Goal: Complete application form: Complete application form

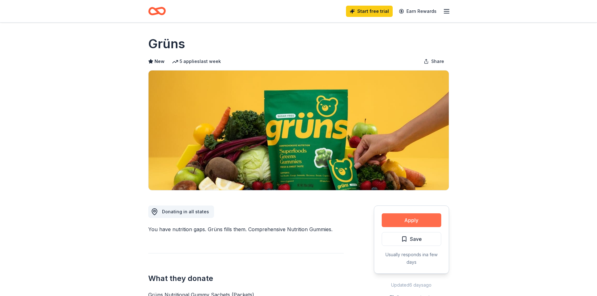
click at [427, 223] on button "Apply" at bounding box center [412, 220] width 60 height 14
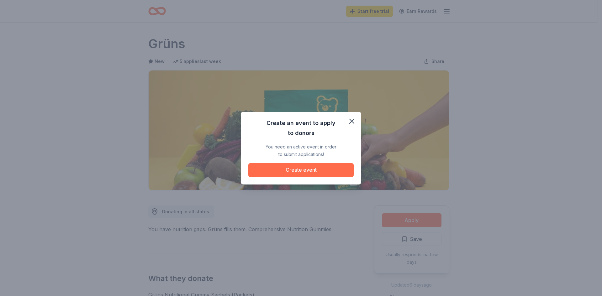
click at [313, 165] on button "Create event" at bounding box center [300, 170] width 105 height 14
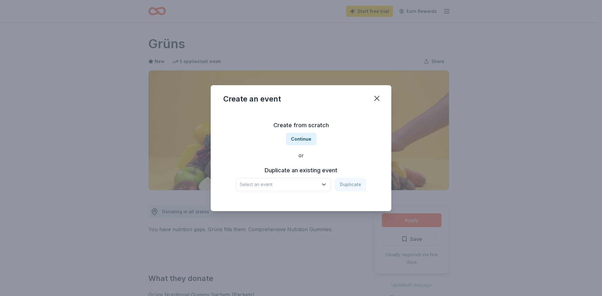
click at [305, 187] on span "Select an event" at bounding box center [279, 185] width 78 height 8
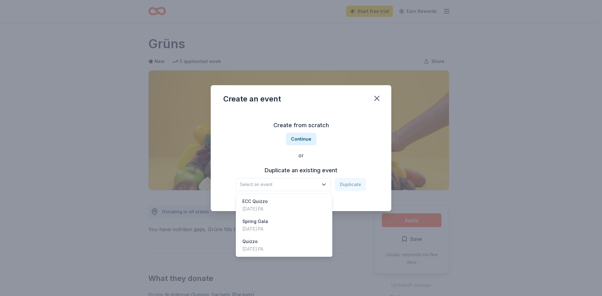
click at [307, 142] on div "Create from scratch Continue or Duplicate an existing event Select an event Dup…" at bounding box center [300, 155] width 155 height 91
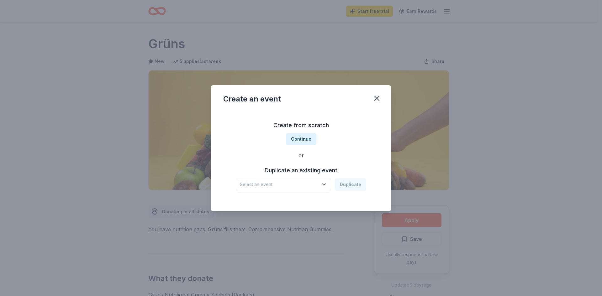
click at [307, 142] on button "Continue" at bounding box center [301, 139] width 30 height 13
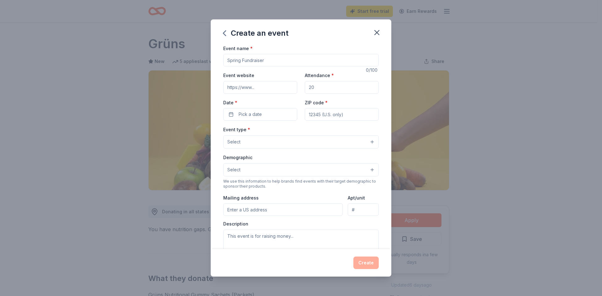
drag, startPoint x: 283, startPoint y: 60, endPoint x: 209, endPoint y: 57, distance: 73.7
click at [209, 57] on div "Create an event Event name * 0 /100 Event website Attendance * Date * Pick a da…" at bounding box center [301, 148] width 602 height 296
type input "ECC Quizzo"
click at [290, 114] on button "Pick a date" at bounding box center [260, 114] width 74 height 13
click at [295, 135] on button "Go to next month" at bounding box center [292, 131] width 9 height 9
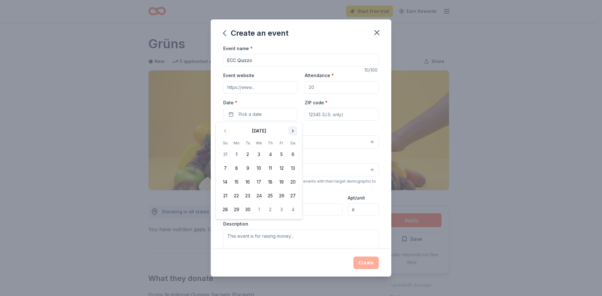
click at [294, 135] on button "Go to next month" at bounding box center [292, 131] width 9 height 9
click at [291, 167] on button "10" at bounding box center [292, 168] width 11 height 11
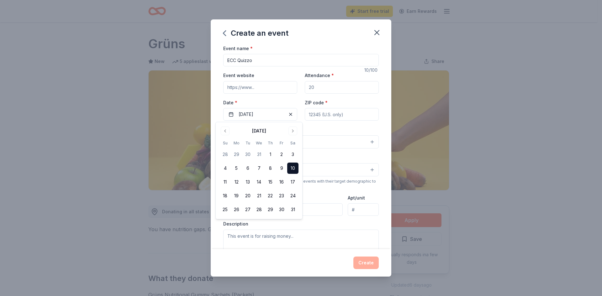
click at [308, 112] on input "ZIP code *" at bounding box center [342, 114] width 74 height 13
type input "19096"
type input "[STREET_ADDRESS]"
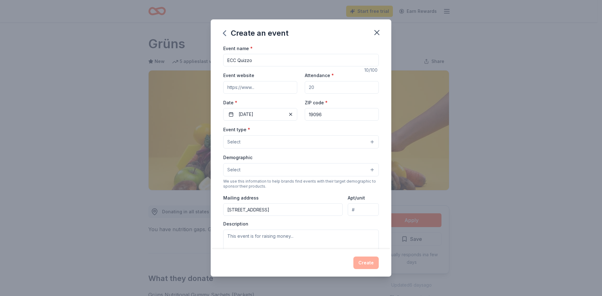
click at [323, 89] on input "Attendance *" at bounding box center [342, 87] width 74 height 13
type input "150"
click at [257, 146] on button "Select" at bounding box center [300, 141] width 155 height 13
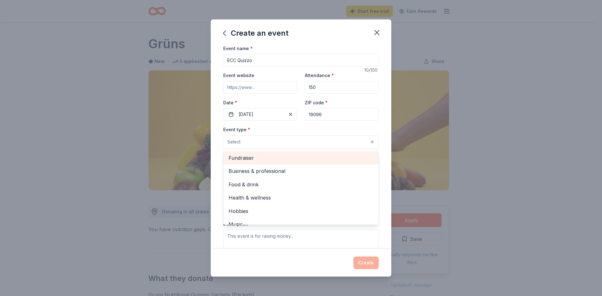
click at [267, 161] on span "Fundraiser" at bounding box center [300, 158] width 145 height 8
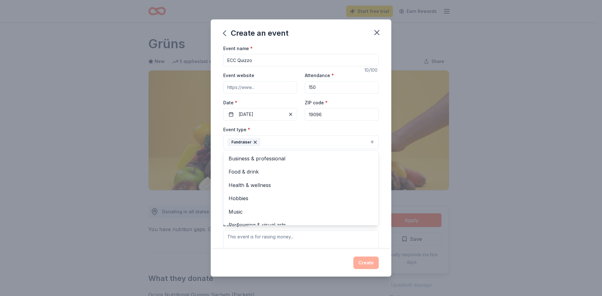
click at [368, 131] on div "Event type * Fundraiser Business & professional Food & drink Health & wellness …" at bounding box center [300, 138] width 155 height 24
click at [347, 166] on button "Select" at bounding box center [300, 170] width 155 height 13
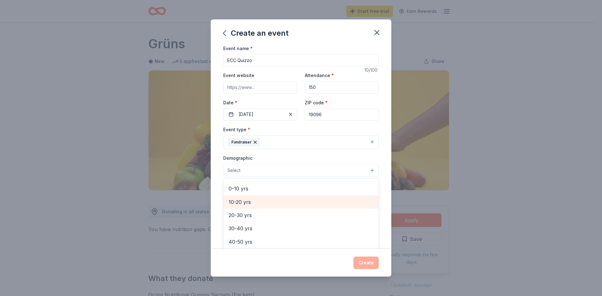
scroll to position [63, 0]
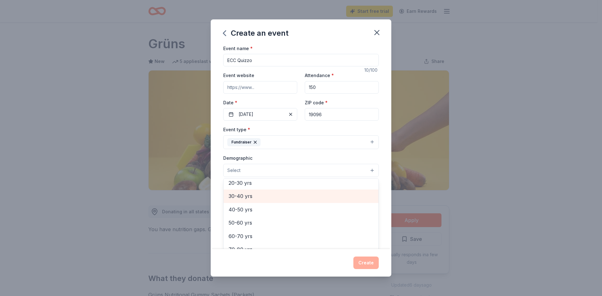
click at [255, 219] on div "All genders Mostly men Mostly women All ages [DEMOGRAPHIC_DATA] yrs 10-20 yrs 2…" at bounding box center [300, 215] width 155 height 75
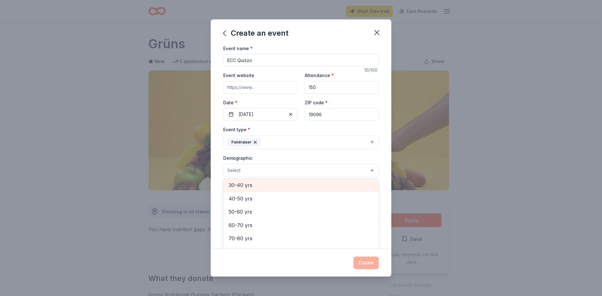
click at [262, 189] on span "30-40 yrs" at bounding box center [300, 185] width 145 height 8
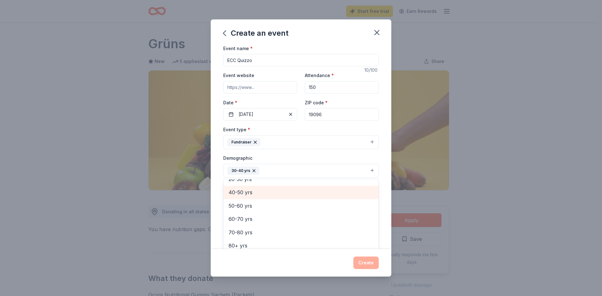
scroll to position [87, 0]
click at [262, 196] on span "40-50 yrs" at bounding box center [300, 192] width 145 height 8
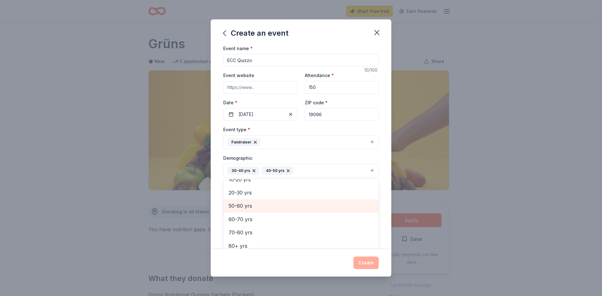
click at [260, 204] on span "50-60 yrs" at bounding box center [300, 206] width 145 height 8
click at [375, 166] on div "Event name * ECC Quizzo 10 /100 Event website Attendance * 150 Date * [DATE] ZI…" at bounding box center [301, 147] width 181 height 205
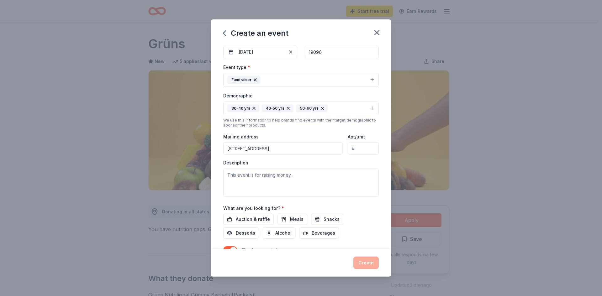
scroll to position [63, 0]
click at [263, 222] on span "Auction & raffle" at bounding box center [253, 219] width 34 height 8
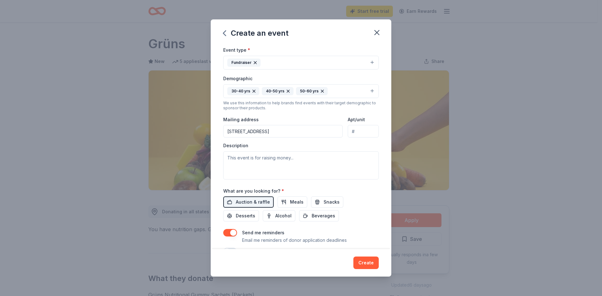
scroll to position [96, 0]
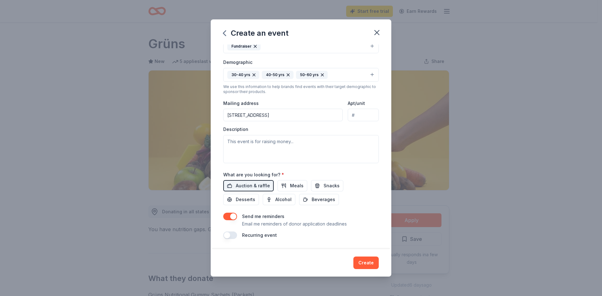
click at [235, 215] on button "button" at bounding box center [230, 217] width 14 height 8
click at [364, 260] on button "Create" at bounding box center [365, 263] width 25 height 13
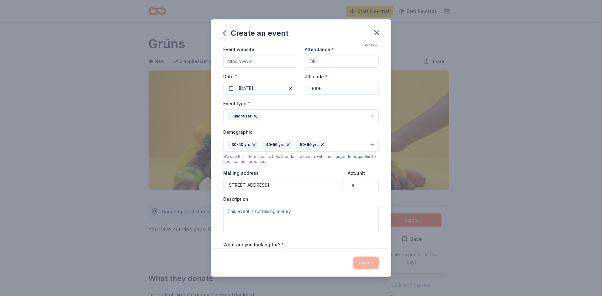
scroll to position [100, 0]
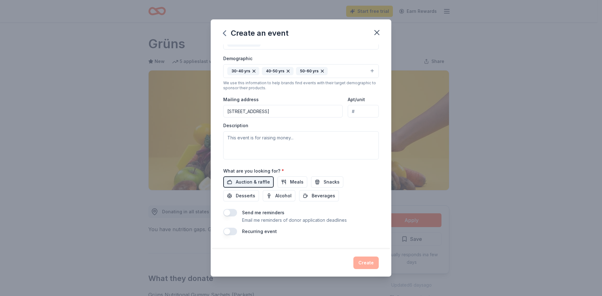
click at [294, 109] on input "[STREET_ADDRESS]" at bounding box center [282, 111] width 119 height 13
click at [362, 265] on div "Create" at bounding box center [300, 263] width 155 height 13
click at [233, 219] on div "Send me reminders Email me reminders of donor application deadlines" at bounding box center [300, 216] width 155 height 15
click at [231, 215] on button "button" at bounding box center [230, 213] width 14 height 8
click at [368, 261] on button "Create" at bounding box center [365, 263] width 25 height 13
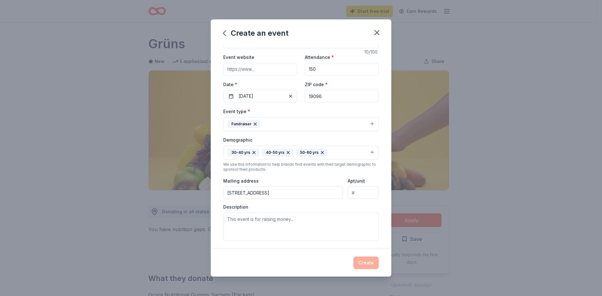
scroll to position [0, 0]
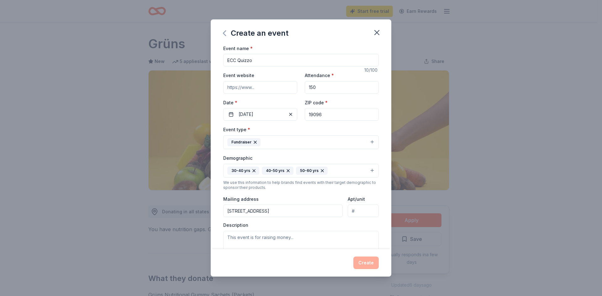
click at [225, 37] on icon "button" at bounding box center [224, 33] width 10 height 10
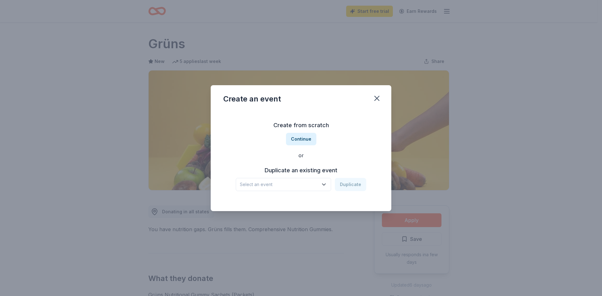
click at [302, 181] on span "Select an event" at bounding box center [279, 185] width 78 height 8
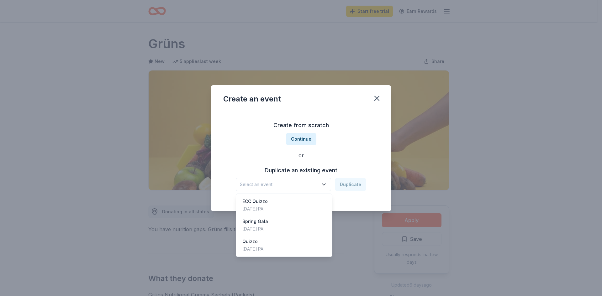
click at [300, 139] on div "Create from scratch Continue or Duplicate an existing event Select an event Dup…" at bounding box center [300, 155] width 155 height 91
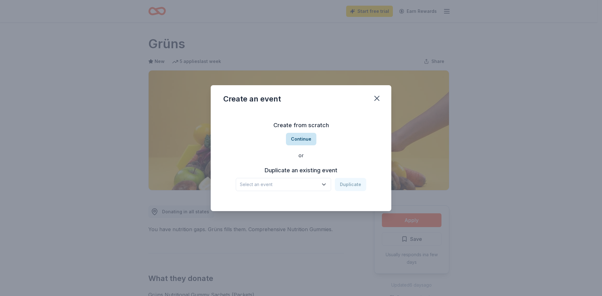
click at [296, 144] on button "Continue" at bounding box center [301, 139] width 30 height 13
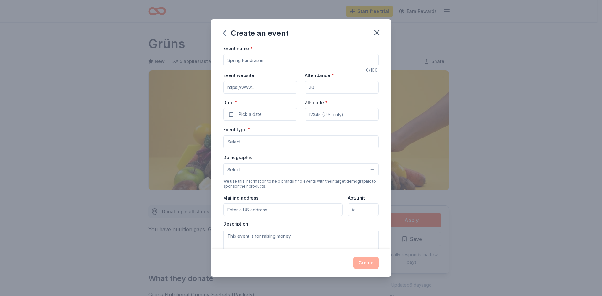
drag, startPoint x: 271, startPoint y: 60, endPoint x: 204, endPoint y: 55, distance: 67.2
click at [204, 55] on div "Create an event Event name * 0 /100 Event website Attendance * Date * Pick a da…" at bounding box center [301, 148] width 602 height 296
type input "ECC Quizzo"
type input "150"
click at [283, 110] on button "Pick a date" at bounding box center [260, 114] width 74 height 13
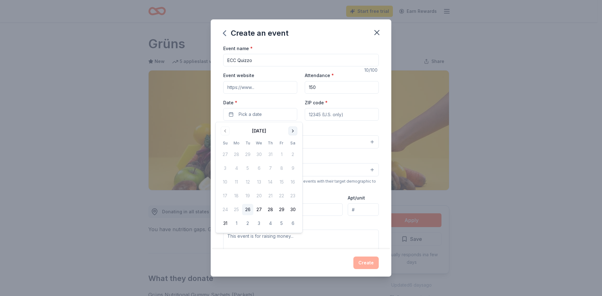
click at [294, 127] on button "Go to next month" at bounding box center [292, 131] width 9 height 9
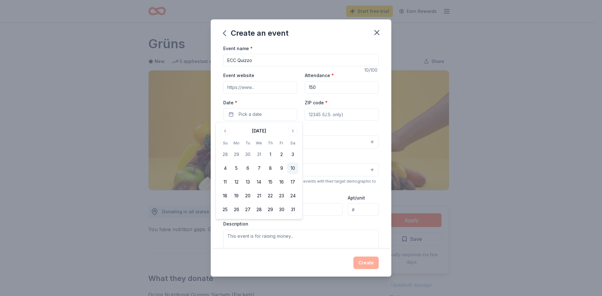
click at [293, 170] on button "10" at bounding box center [292, 168] width 11 height 11
click at [320, 116] on input "ZIP code *" at bounding box center [342, 114] width 74 height 13
type input "19096"
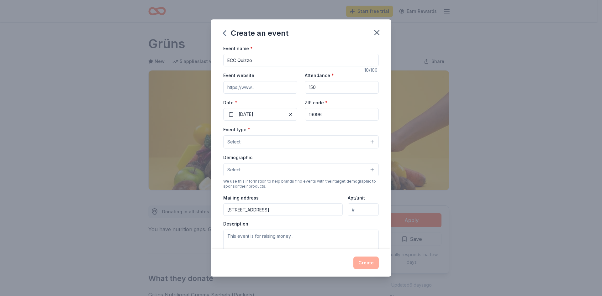
click at [294, 142] on button "Select" at bounding box center [300, 141] width 155 height 13
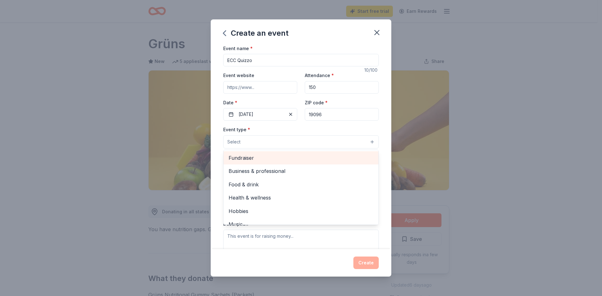
click at [283, 157] on span "Fundraiser" at bounding box center [300, 158] width 145 height 8
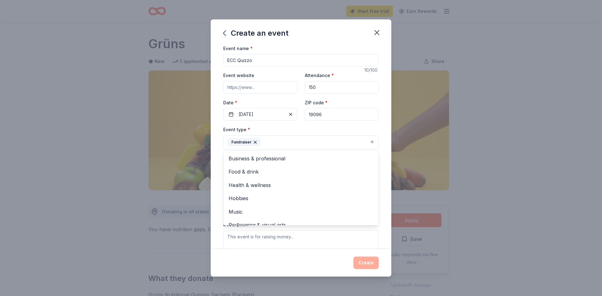
click at [378, 124] on div "Event name * ECC Quizzo 10 /100 Event website Attendance * 150 Date * [DATE] ZI…" at bounding box center [301, 147] width 181 height 205
click at [326, 169] on button "Select" at bounding box center [300, 170] width 155 height 13
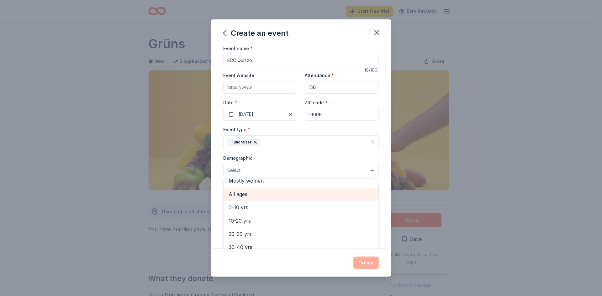
scroll to position [94, 0]
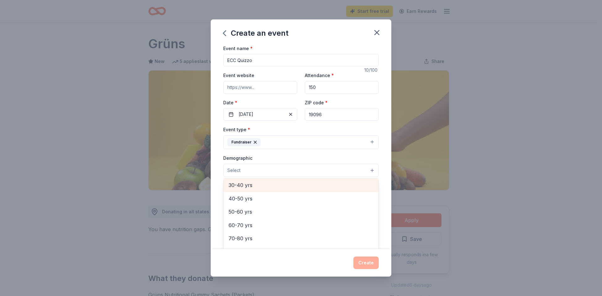
click at [247, 188] on span "30-40 yrs" at bounding box center [300, 185] width 145 height 8
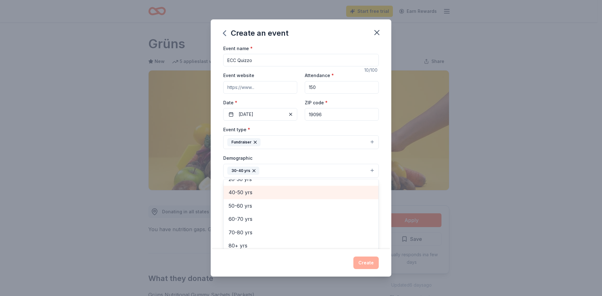
click at [246, 194] on span "40-50 yrs" at bounding box center [300, 192] width 145 height 8
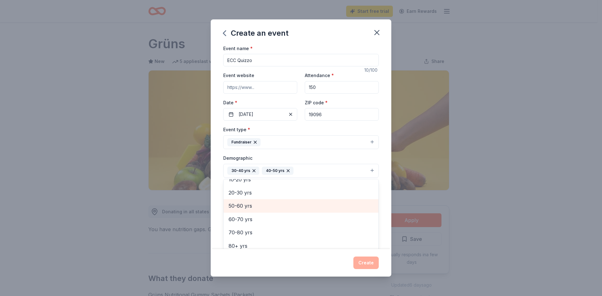
click at [245, 205] on span "50-60 yrs" at bounding box center [300, 206] width 145 height 8
click at [346, 44] on div "Create an event Event name * ECC Quizzo 10 /100 Event website Attendance * 150 …" at bounding box center [301, 148] width 181 height 258
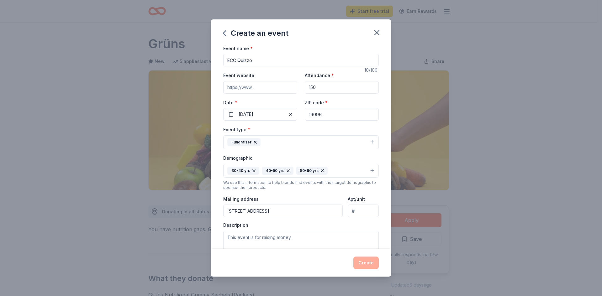
click at [305, 213] on input "[STREET_ADDRESS]" at bounding box center [282, 211] width 119 height 13
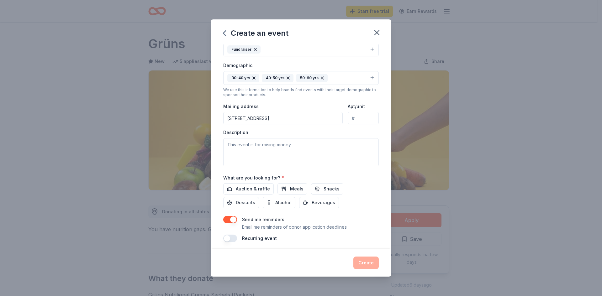
scroll to position [96, 0]
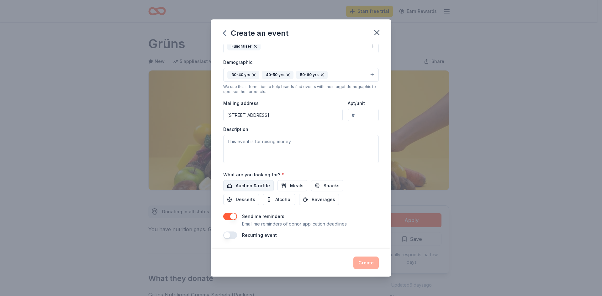
type input "[STREET_ADDRESS]"
click at [256, 187] on span "Auction & raffle" at bounding box center [253, 186] width 34 height 8
click at [318, 159] on textarea at bounding box center [300, 149] width 155 height 28
click at [369, 260] on div "Create" at bounding box center [300, 263] width 155 height 13
click at [232, 239] on button "button" at bounding box center [230, 236] width 14 height 8
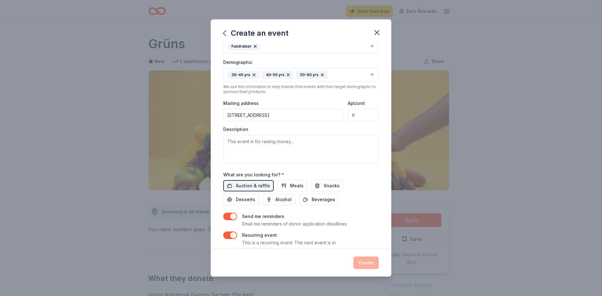
click at [233, 238] on button "button" at bounding box center [230, 236] width 14 height 8
click at [368, 263] on div "Create" at bounding box center [300, 263] width 155 height 13
click at [237, 237] on div "Recurring event" at bounding box center [300, 236] width 155 height 8
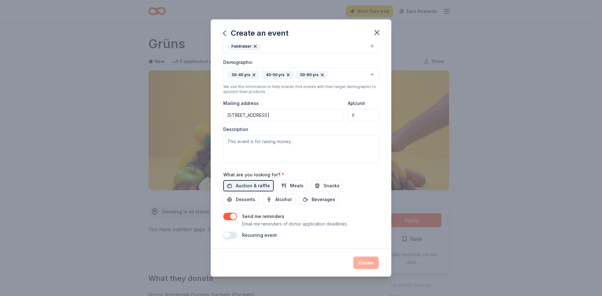
click at [230, 236] on button "button" at bounding box center [230, 236] width 14 height 8
click at [363, 260] on div "Create" at bounding box center [300, 263] width 155 height 13
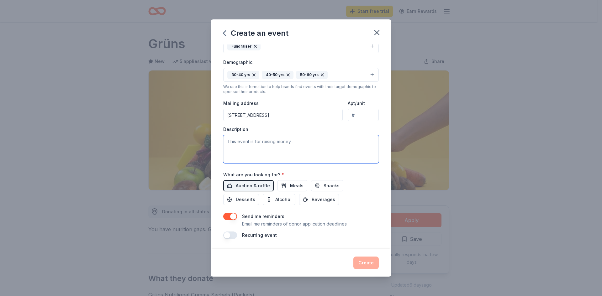
click at [334, 146] on textarea at bounding box center [300, 149] width 155 height 28
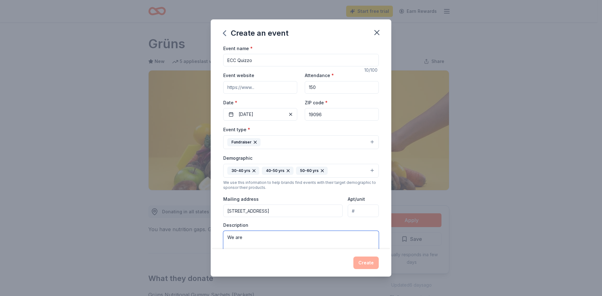
type textarea "We are"
click at [376, 33] on icon "button" at bounding box center [376, 32] width 9 height 9
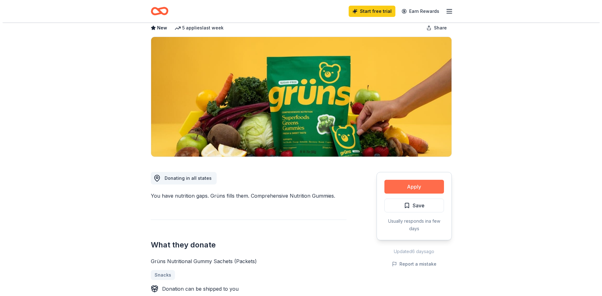
scroll to position [63, 0]
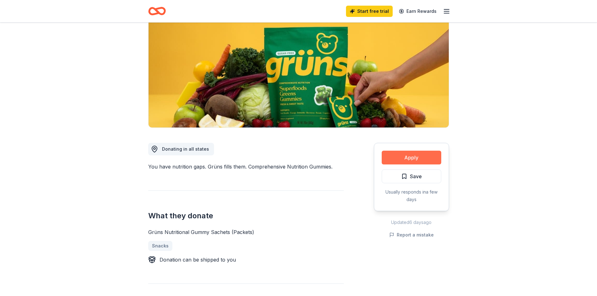
click at [414, 152] on button "Apply" at bounding box center [412, 158] width 60 height 14
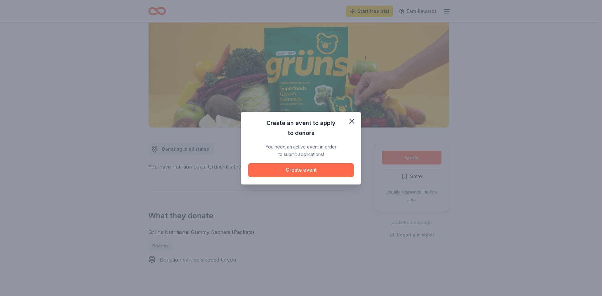
click at [323, 172] on button "Create event" at bounding box center [300, 170] width 105 height 14
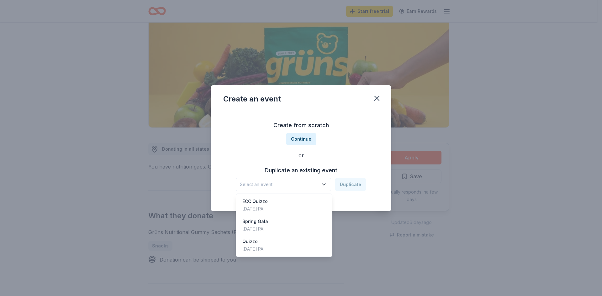
click at [304, 185] on span "Select an event" at bounding box center [279, 185] width 78 height 8
click at [302, 202] on div "ECC Quizzo [DATE] · [GEOGRAPHIC_DATA]" at bounding box center [283, 205] width 93 height 20
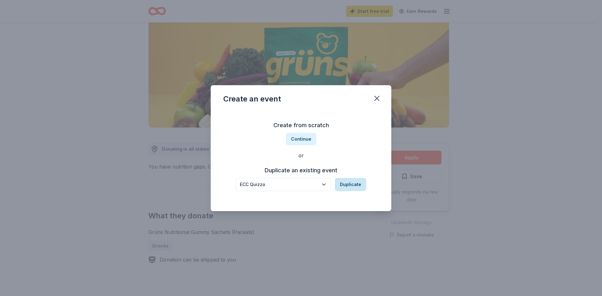
click at [354, 182] on button "Duplicate" at bounding box center [350, 184] width 31 height 13
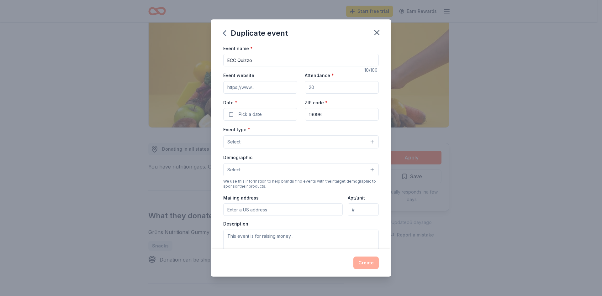
drag, startPoint x: 325, startPoint y: 85, endPoint x: 265, endPoint y: 90, distance: 60.4
click at [269, 90] on div "Event website Attendance * Date * Pick a date ZIP code * 19096" at bounding box center [300, 95] width 155 height 49
type input "150"
click at [257, 115] on span "Pick a date" at bounding box center [250, 115] width 23 height 8
click at [293, 131] on button "Go to next month" at bounding box center [292, 131] width 9 height 9
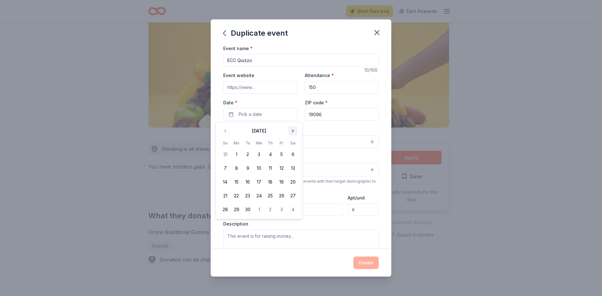
click at [294, 132] on button "Go to next month" at bounding box center [292, 131] width 9 height 9
click at [291, 170] on button "10" at bounding box center [292, 168] width 11 height 11
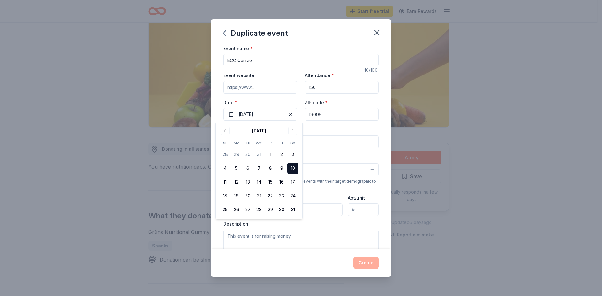
click at [376, 116] on div "Event name * ECC Quizzo 10 /100 Event website Attendance * 150 Date * [DATE] ZI…" at bounding box center [301, 147] width 181 height 205
click at [351, 142] on button "Select" at bounding box center [300, 141] width 155 height 13
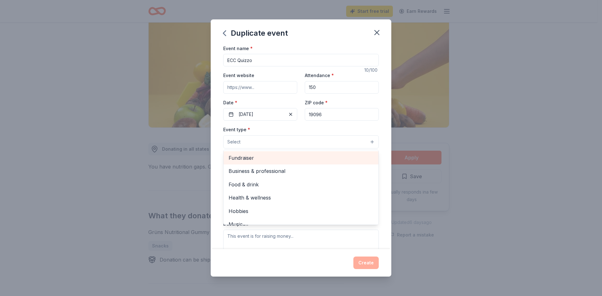
click at [270, 160] on span "Fundraiser" at bounding box center [300, 158] width 145 height 8
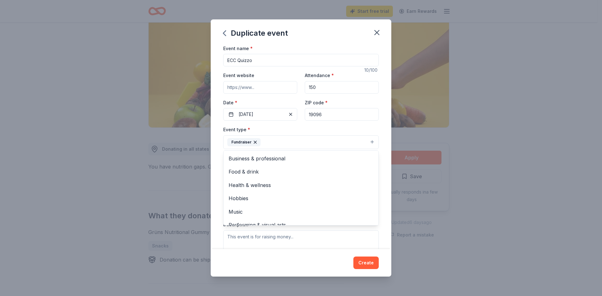
click at [385, 97] on div "Event name * ECC Quizzo 10 /100 Event website Attendance * 150 Date * [DATE] ZI…" at bounding box center [301, 147] width 181 height 205
click at [304, 172] on button "Select" at bounding box center [300, 170] width 155 height 13
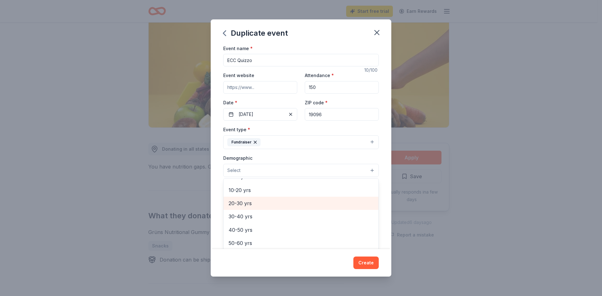
click at [258, 206] on span "20-30 yrs" at bounding box center [300, 203] width 145 height 8
click at [256, 207] on span "30-40 yrs" at bounding box center [300, 204] width 145 height 8
click at [254, 208] on div "40-50 yrs" at bounding box center [300, 203] width 155 height 13
click at [253, 212] on div "50-60 yrs" at bounding box center [300, 205] width 155 height 13
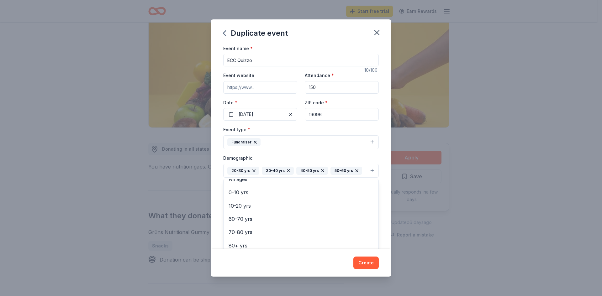
click at [375, 105] on div "Event name * ECC Quizzo 10 /100 Event website Attendance * 150 Date * [DATE] ZI…" at bounding box center [301, 147] width 181 height 205
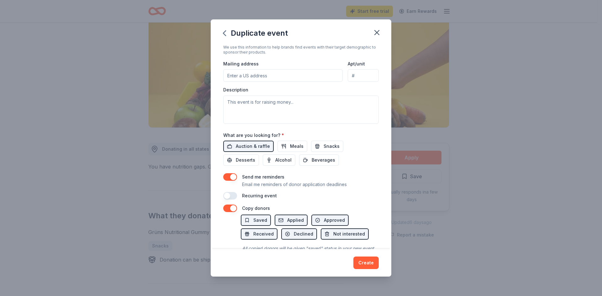
scroll to position [157, 0]
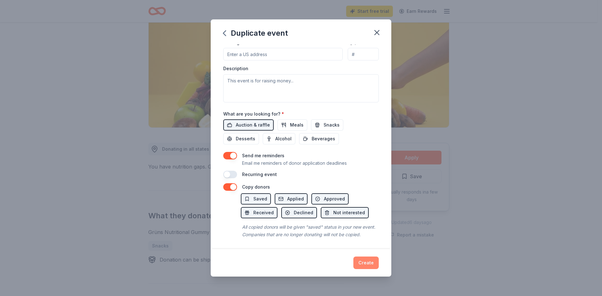
click at [369, 257] on button "Create" at bounding box center [365, 263] width 25 height 13
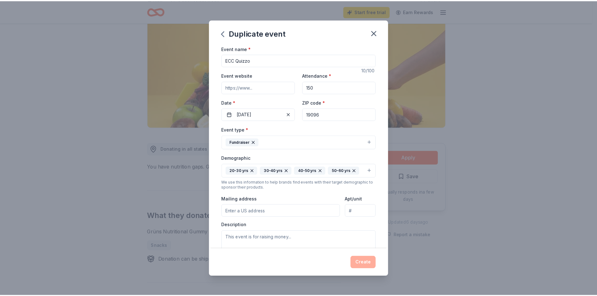
scroll to position [169, 0]
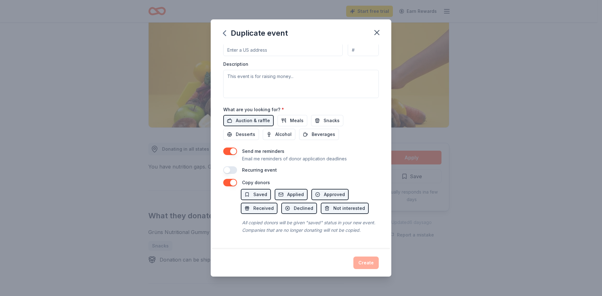
click at [225, 180] on div "Event name * ECC Quizzo 10 /100 Event website Attendance * 150 Date * [DATE] ZI…" at bounding box center [301, 147] width 181 height 205
click at [228, 179] on button "button" at bounding box center [230, 183] width 14 height 8
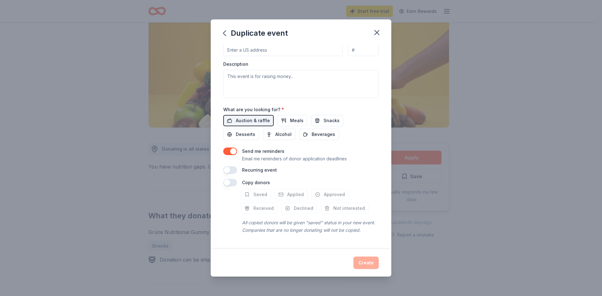
click at [228, 179] on button "button" at bounding box center [230, 183] width 14 height 8
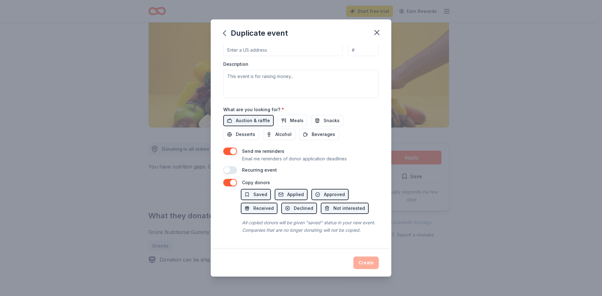
click at [374, 262] on div "Create" at bounding box center [300, 263] width 155 height 13
click at [378, 33] on icon "button" at bounding box center [376, 32] width 9 height 9
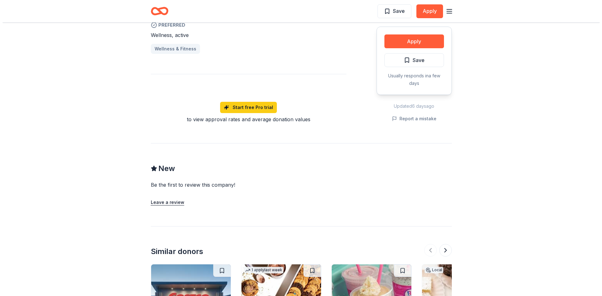
scroll to position [255, 0]
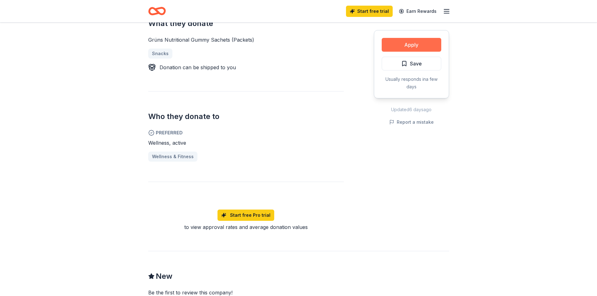
click at [422, 47] on button "Apply" at bounding box center [412, 45] width 60 height 14
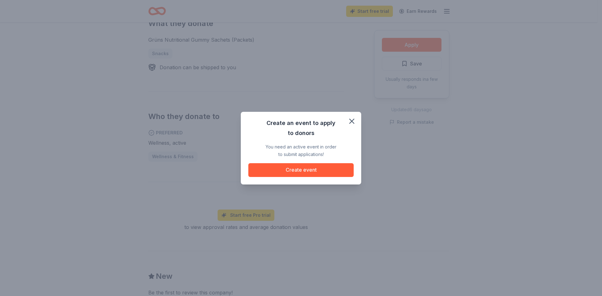
click at [327, 163] on div "Create an event to apply to donors You need an active event in order to submit …" at bounding box center [300, 147] width 105 height 59
click at [327, 166] on button "Create event" at bounding box center [300, 170] width 105 height 14
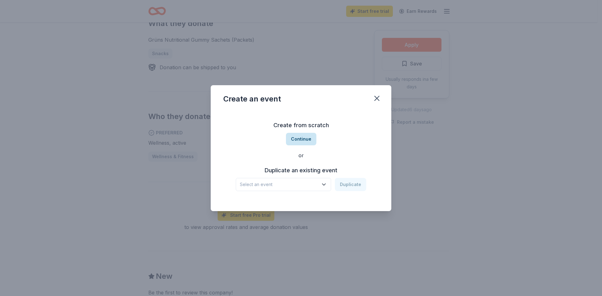
click at [294, 137] on button "Continue" at bounding box center [301, 139] width 30 height 13
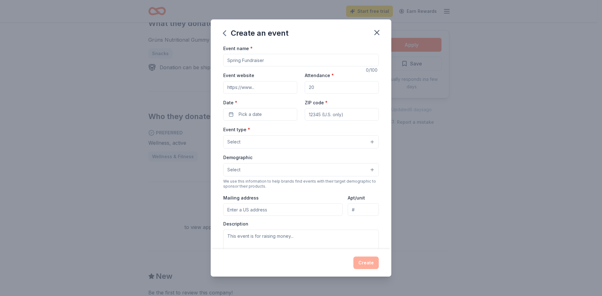
click at [282, 60] on input "Event name *" at bounding box center [300, 60] width 155 height 13
type input "ECC Quizzo"
type input "150"
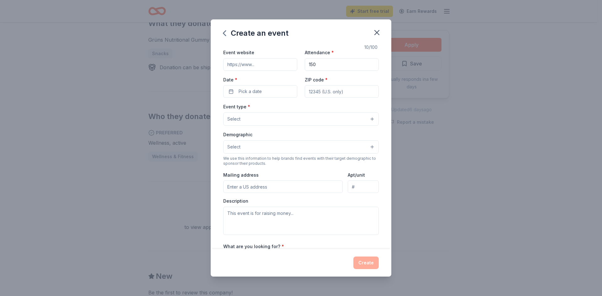
scroll to position [31, 0]
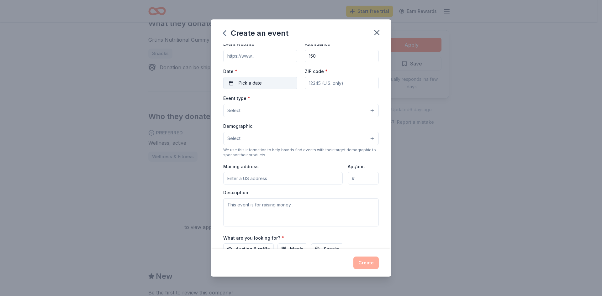
click at [228, 88] on button "Pick a date" at bounding box center [260, 83] width 74 height 13
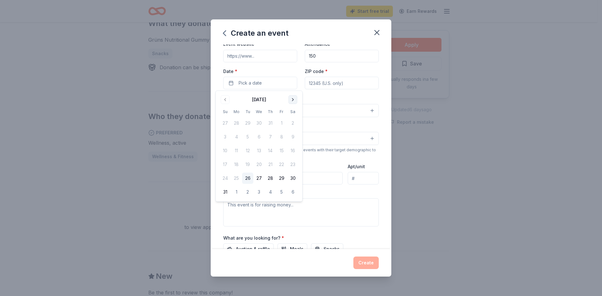
click at [297, 102] on button "Go to next month" at bounding box center [292, 99] width 9 height 9
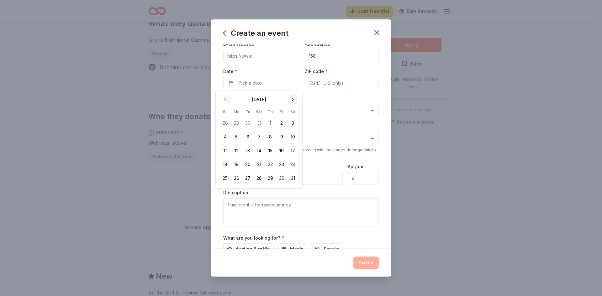
click at [297, 102] on button "Go to next month" at bounding box center [292, 99] width 9 height 9
click at [226, 101] on button "Go to previous month" at bounding box center [225, 99] width 9 height 9
click at [293, 135] on button "10" at bounding box center [292, 136] width 11 height 11
click at [343, 79] on input "ZIP code *" at bounding box center [342, 83] width 74 height 13
type input "19096"
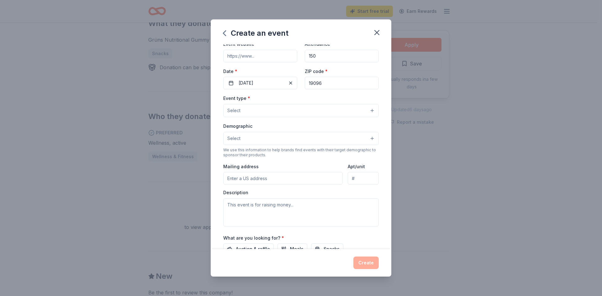
type input "[STREET_ADDRESS]"
click at [326, 113] on button "Select" at bounding box center [300, 110] width 155 height 13
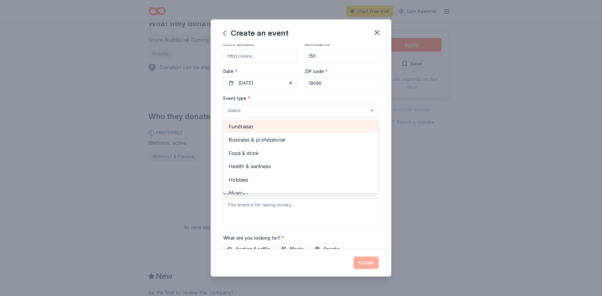
click at [317, 122] on div "Fundraiser" at bounding box center [300, 126] width 155 height 13
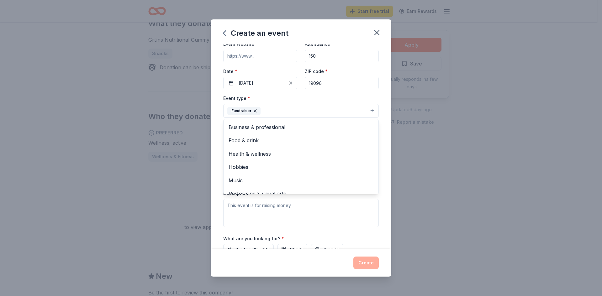
click at [372, 96] on div "Event type * Fundraiser Business & professional Food & drink Health & wellness …" at bounding box center [300, 106] width 155 height 24
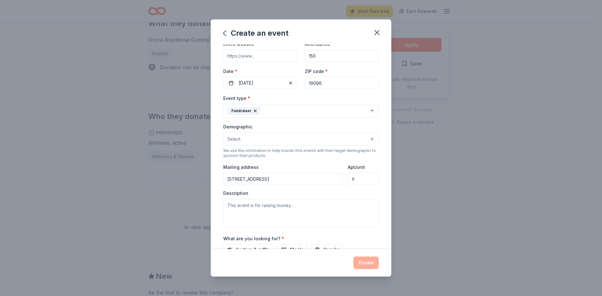
click at [335, 134] on button "Select" at bounding box center [300, 139] width 155 height 13
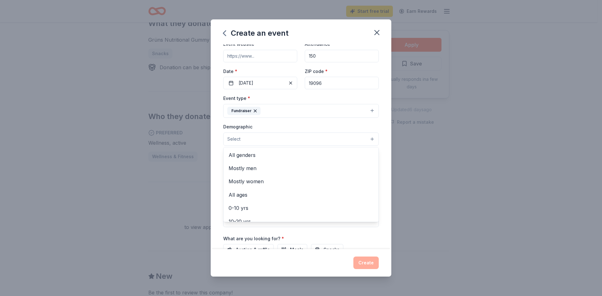
scroll to position [65, 0]
click at [324, 174] on span "20-30 yrs" at bounding box center [300, 169] width 145 height 8
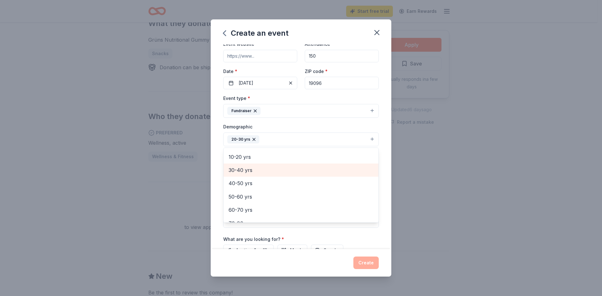
click at [324, 174] on span "30-40 yrs" at bounding box center [300, 170] width 145 height 8
click at [324, 174] on span "40-50 yrs" at bounding box center [300, 170] width 145 height 8
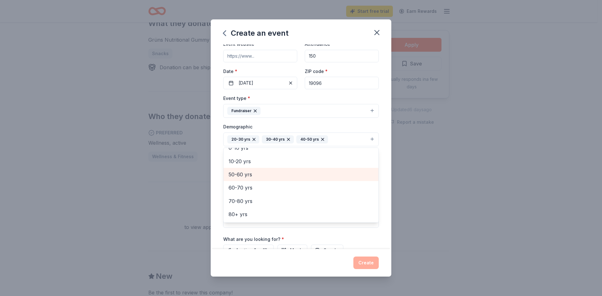
click at [324, 174] on span "50-60 yrs" at bounding box center [300, 175] width 145 height 8
click at [377, 126] on div "Event name * ECC Quizzo 10 /100 Event website Attendance * 150 Date * [DATE] ZI…" at bounding box center [301, 147] width 181 height 205
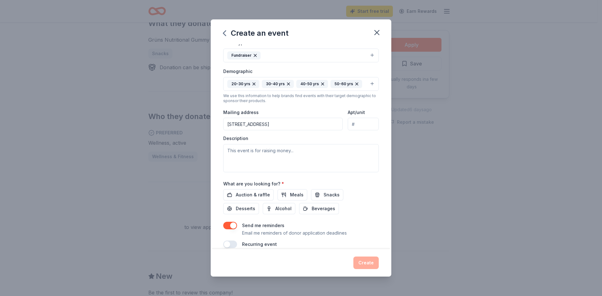
scroll to position [96, 0]
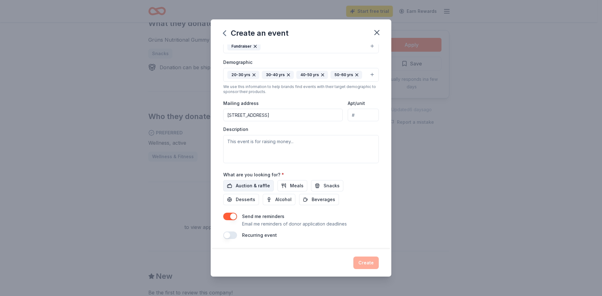
click at [269, 189] on button "Auction & raffle" at bounding box center [248, 185] width 50 height 11
click at [367, 263] on div "Create" at bounding box center [300, 263] width 155 height 13
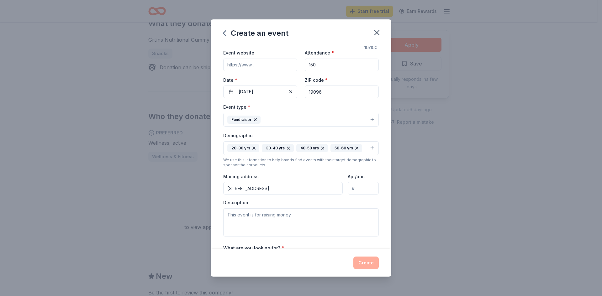
scroll to position [0, 0]
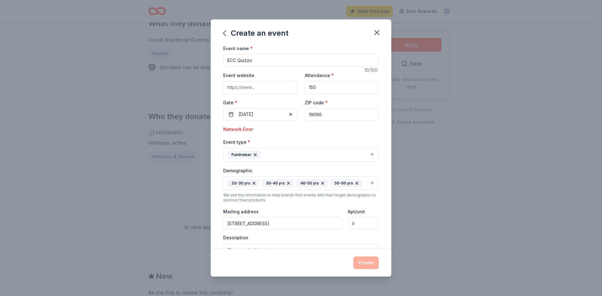
click at [270, 139] on div "Event type * Fundraiser" at bounding box center [300, 150] width 155 height 24
click at [247, 132] on div "Network Error" at bounding box center [300, 130] width 155 height 8
click at [248, 130] on div "Network Error" at bounding box center [300, 130] width 155 height 8
click at [270, 113] on button "[DATE]" at bounding box center [260, 114] width 74 height 13
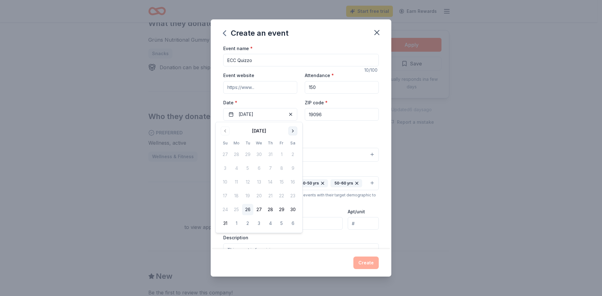
click at [294, 129] on button "Go to next month" at bounding box center [292, 131] width 9 height 9
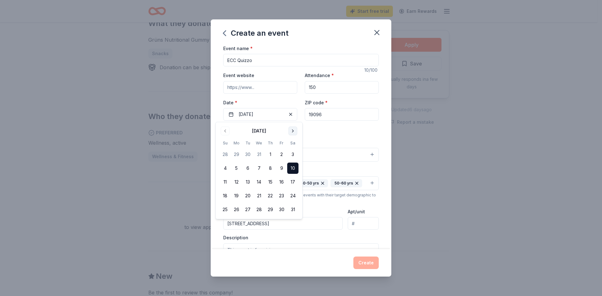
click at [294, 129] on button "Go to next month" at bounding box center [292, 131] width 9 height 9
click at [226, 130] on button "Go to previous month" at bounding box center [225, 131] width 9 height 9
click at [295, 167] on button "10" at bounding box center [292, 168] width 11 height 11
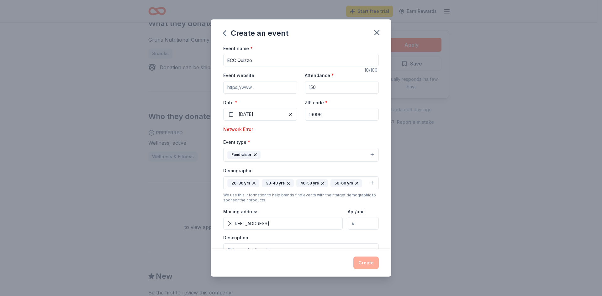
click at [326, 132] on div "Network Error" at bounding box center [300, 130] width 155 height 8
click at [372, 260] on div "Create" at bounding box center [300, 263] width 155 height 13
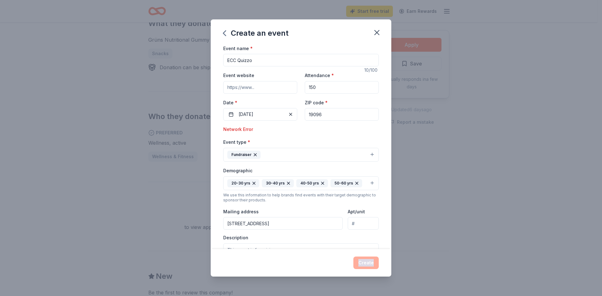
click at [372, 260] on div "Create" at bounding box center [300, 263] width 155 height 13
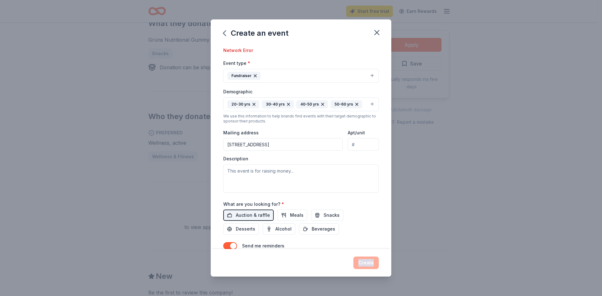
scroll to position [44, 0]
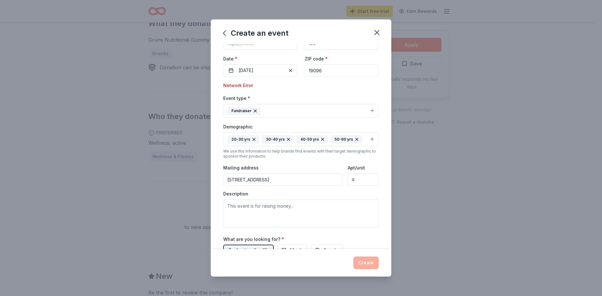
click at [380, 113] on div "Event name * ECC Quizzo 10 /100 Event website Attendance * 150 Date * [DATE] ZI…" at bounding box center [301, 147] width 181 height 205
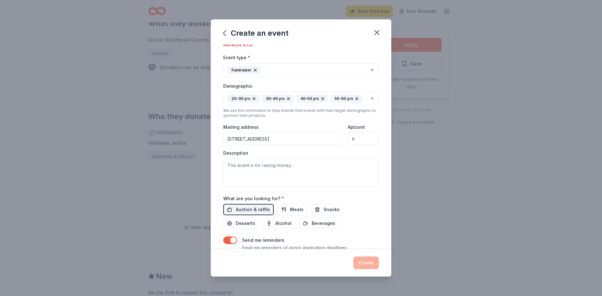
scroll to position [108, 0]
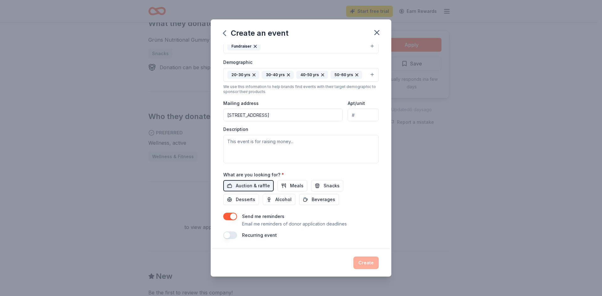
click at [380, 113] on div "Event name * ECC Quizzo 10 /100 Event website Attendance * 150 Date * [DATE] ZI…" at bounding box center [301, 147] width 181 height 205
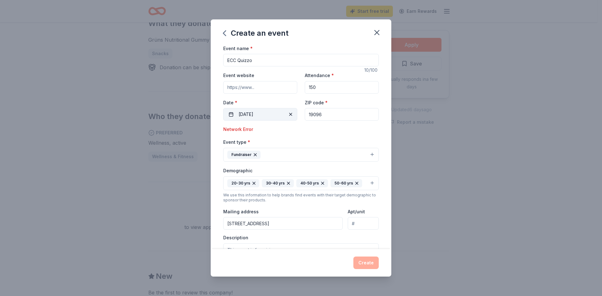
click at [259, 110] on button "[DATE]" at bounding box center [260, 114] width 74 height 13
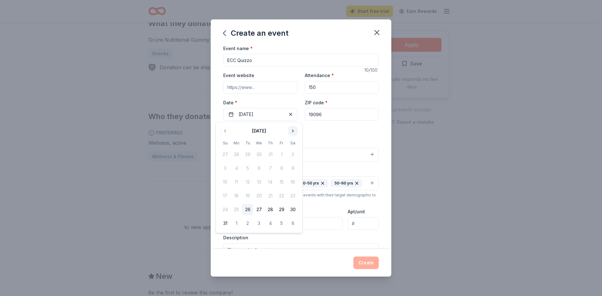
click at [294, 133] on button "Go to next month" at bounding box center [292, 131] width 9 height 9
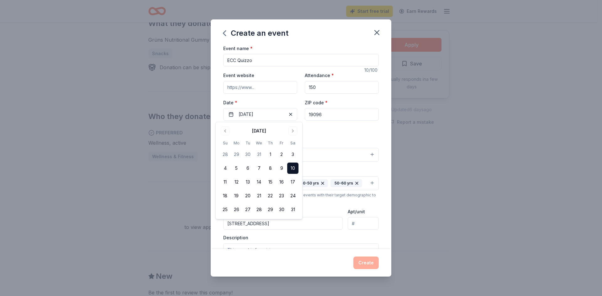
click at [292, 167] on button "10" at bounding box center [292, 168] width 11 height 11
click at [338, 135] on div "Event name * ECC Quizzo 10 /100 Event website Attendance * 150 Date * [DATE] ZI…" at bounding box center [300, 196] width 155 height 303
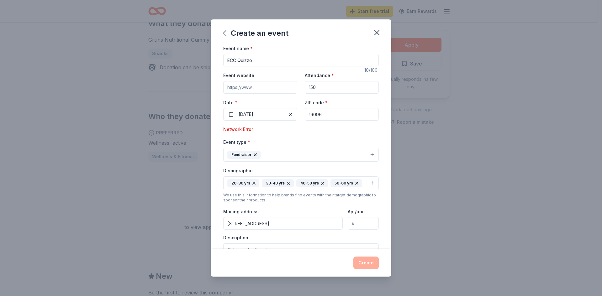
click at [224, 34] on icon "button" at bounding box center [224, 33] width 3 height 5
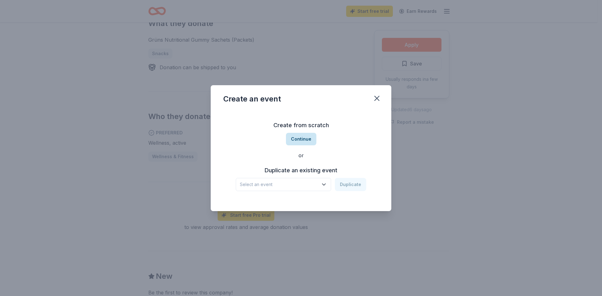
click at [295, 137] on button "Continue" at bounding box center [301, 139] width 30 height 13
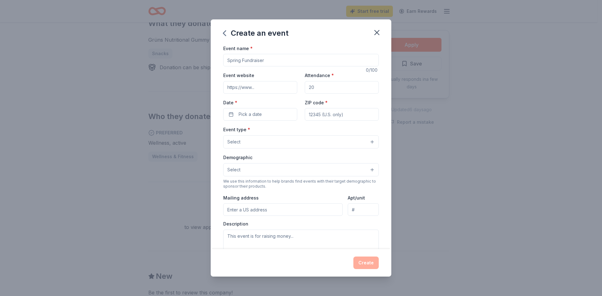
click at [279, 56] on input "Event name *" at bounding box center [300, 60] width 155 height 13
type input "ECC Quizzo"
click at [311, 86] on input "Attendance *" at bounding box center [342, 87] width 74 height 13
type input "150"
click at [268, 113] on button "Pick a date" at bounding box center [260, 114] width 74 height 13
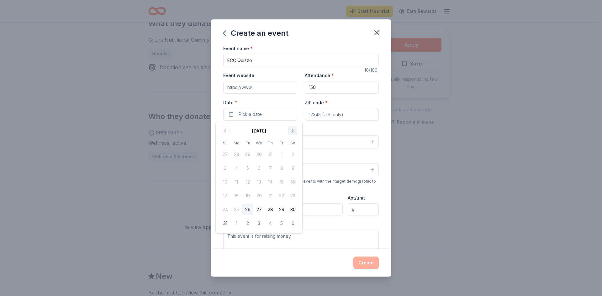
click at [289, 130] on button "Go to next month" at bounding box center [292, 131] width 9 height 9
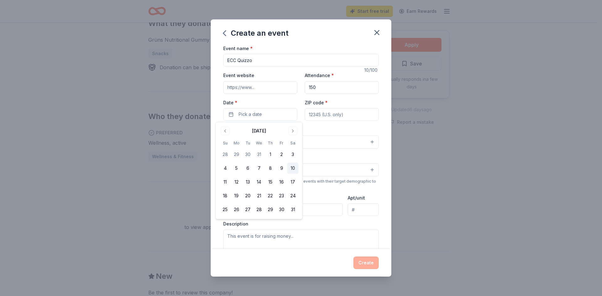
click at [293, 165] on button "10" at bounding box center [292, 168] width 11 height 11
click at [332, 117] on input "ZIP code *" at bounding box center [342, 114] width 74 height 13
type input "19096"
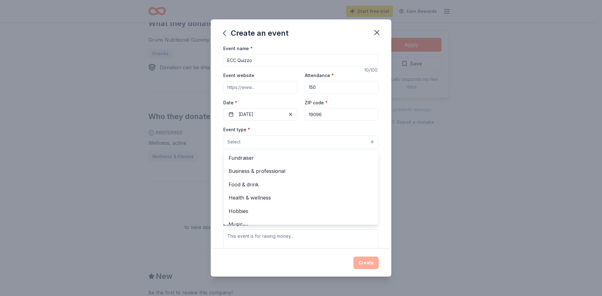
click at [260, 141] on button "Select" at bounding box center [300, 141] width 155 height 13
click at [255, 157] on span "Fundraiser" at bounding box center [300, 158] width 145 height 8
click at [213, 167] on div "Event name * ECC Quizzo 10 /100 Event website Attendance * 150 Date * [DATE] ZI…" at bounding box center [301, 147] width 181 height 205
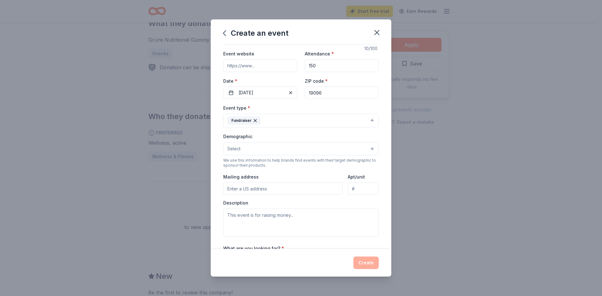
scroll to position [22, 0]
click at [245, 148] on button "Select" at bounding box center [300, 148] width 155 height 13
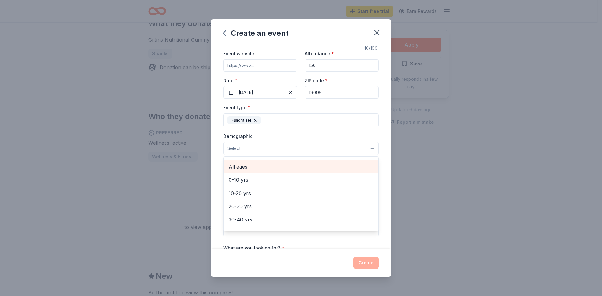
scroll to position [45, 0]
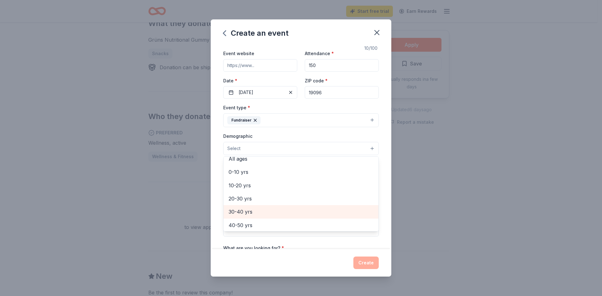
click at [259, 212] on span "30-40 yrs" at bounding box center [300, 212] width 145 height 8
click at [259, 215] on span "40-50 yrs" at bounding box center [300, 212] width 145 height 8
click at [258, 213] on span "50-60 yrs" at bounding box center [300, 212] width 145 height 8
click at [386, 134] on div "Event name * ECC Quizzo 10 /100 Event website Attendance * 150 Date * [DATE] ZI…" at bounding box center [301, 147] width 181 height 205
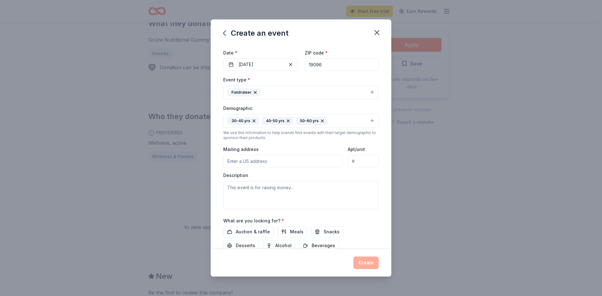
scroll to position [50, 0]
click at [307, 160] on input "Mailing address" at bounding box center [282, 161] width 119 height 13
type input "[STREET_ADDRESS]"
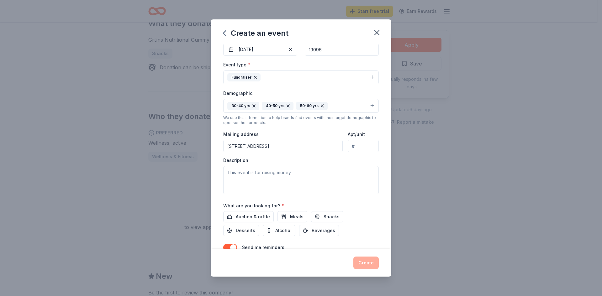
scroll to position [65, 0]
click at [262, 214] on span "Auction & raffle" at bounding box center [253, 217] width 34 height 8
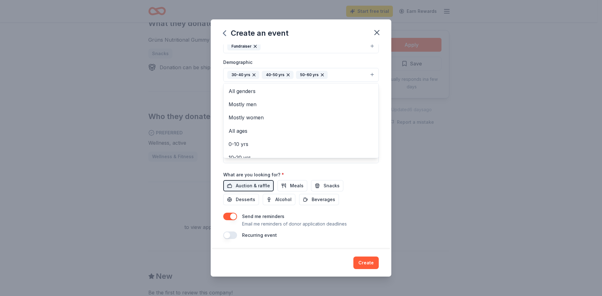
click at [370, 71] on button "30-40 yrs 40-50 yrs 50-60 yrs" at bounding box center [300, 75] width 155 height 14
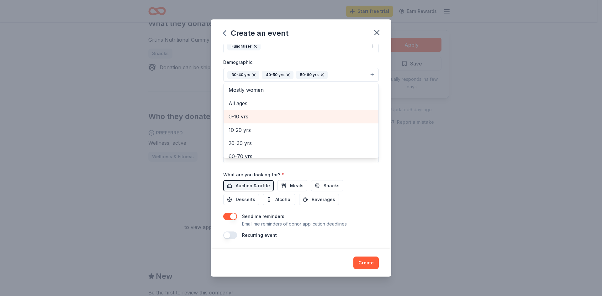
scroll to position [28, 0]
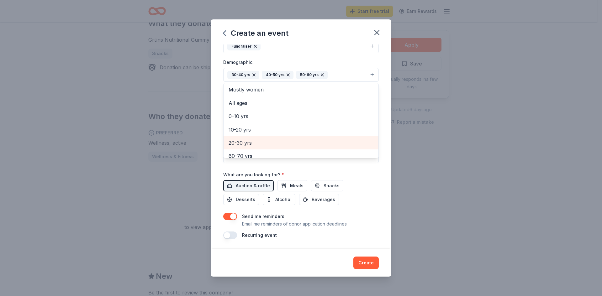
click at [300, 143] on span "20-30 yrs" at bounding box center [300, 143] width 145 height 8
click at [386, 196] on div "Event name * ECC Quizzo 10 /100 Event website Attendance * 150 Date * [DATE] ZI…" at bounding box center [301, 147] width 181 height 205
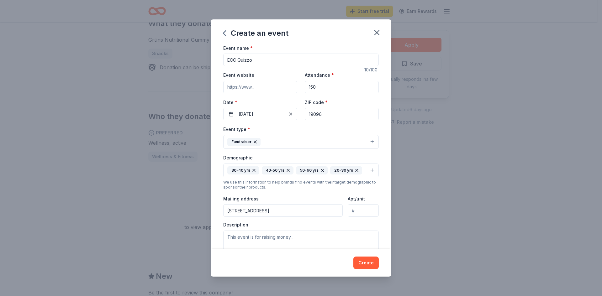
scroll to position [0, 0]
click at [369, 268] on button "Create" at bounding box center [365, 263] width 25 height 13
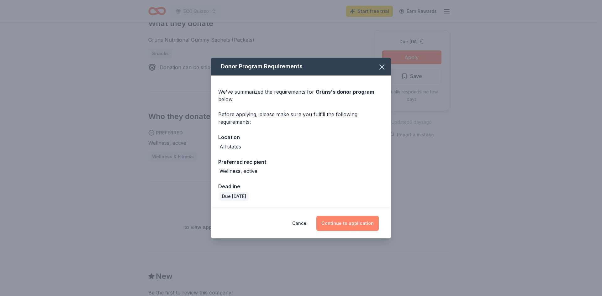
click at [349, 225] on button "Continue to application" at bounding box center [347, 223] width 62 height 15
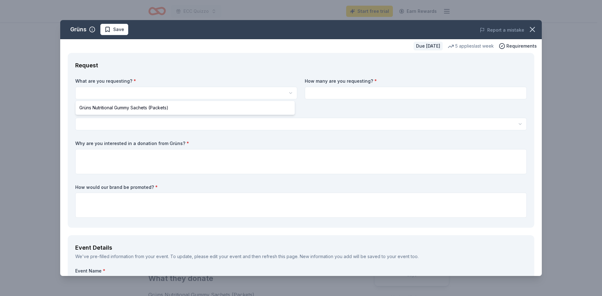
click at [255, 95] on html "ECC Quizzo Start free trial Earn Rewards Due [DATE] Share Grüns New 5 applies l…" at bounding box center [301, 148] width 602 height 296
select select "Grüns Nutritional Gummy Sachets (Packets)"
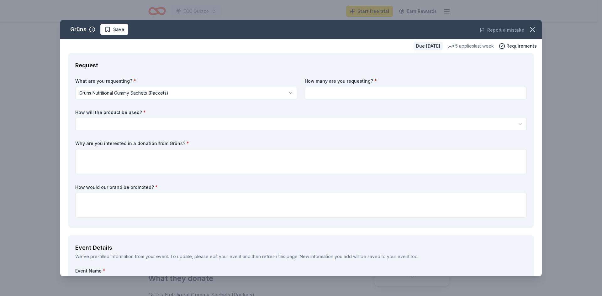
click at [317, 93] on input at bounding box center [416, 93] width 222 height 13
type input "1"
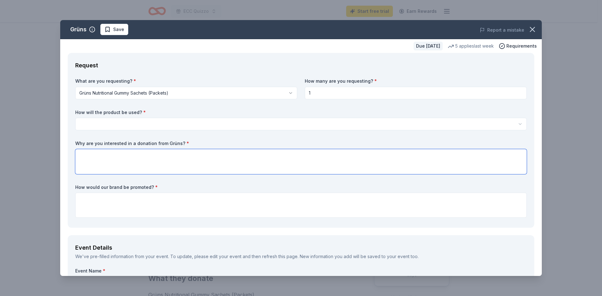
click at [214, 155] on textarea at bounding box center [300, 161] width 451 height 25
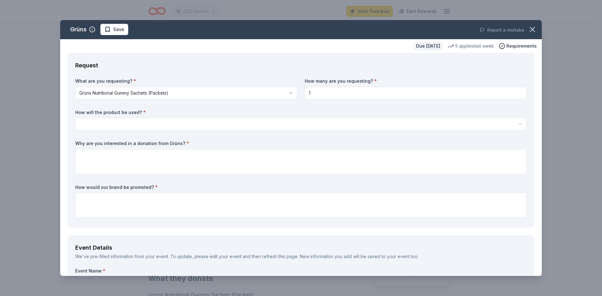
click at [217, 123] on html "ECC Quizzo Start free trial Earn Rewards Due [DATE] Share Grüns New 5 applies l…" at bounding box center [301, 148] width 602 height 296
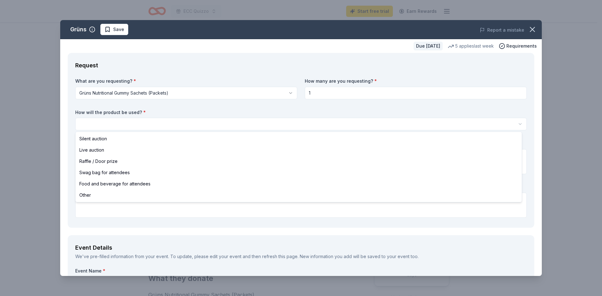
select select "raffleDoorPrize"
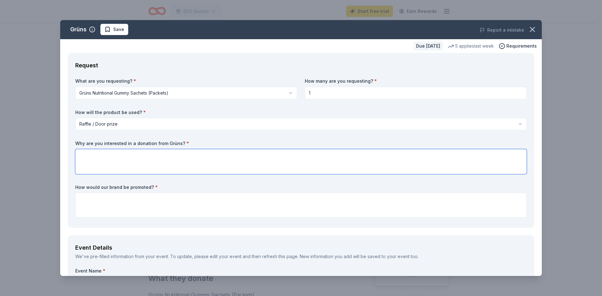
click at [198, 172] on textarea at bounding box center [300, 161] width 451 height 25
type textarea "Hello. We are looking for a diverse group of prizes to raffle off in our annual…"
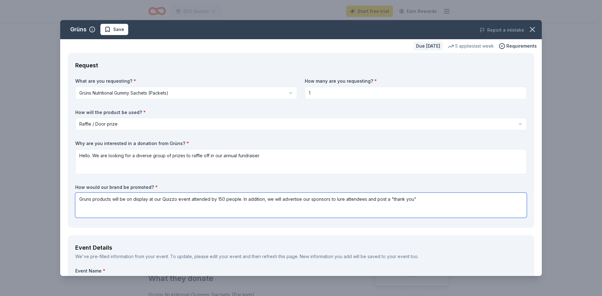
click at [379, 198] on textarea "Gruns products will be on display at our Quizzo event attended by 150 people. I…" at bounding box center [300, 205] width 451 height 25
click at [378, 197] on textarea "Gruns products will be on display at our Quizzo event attended by 150 people. I…" at bounding box center [300, 205] width 451 height 25
type textarea "Gruns products will be on display at our Quizzo event attended by 150 people. I…"
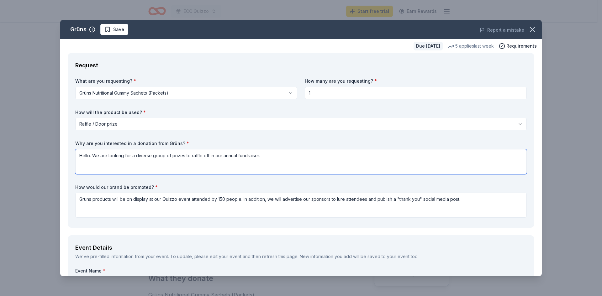
click at [384, 164] on textarea "Hello. We are looking for a diverse group of prizes to raffle off in our annual…" at bounding box center [300, 161] width 451 height 25
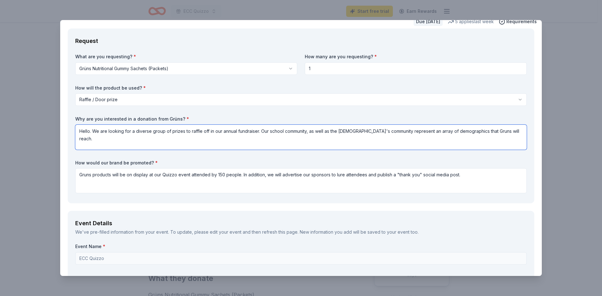
scroll to position [63, 0]
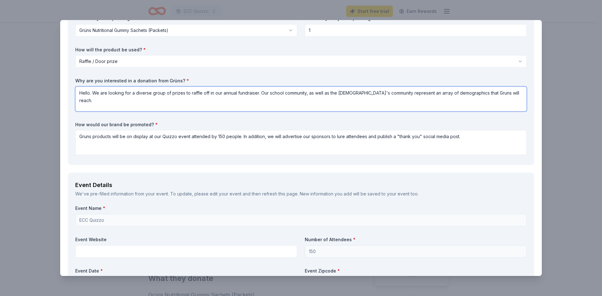
type textarea "Hello. We are looking for a diverse group of prizes to raffle off in our annual…"
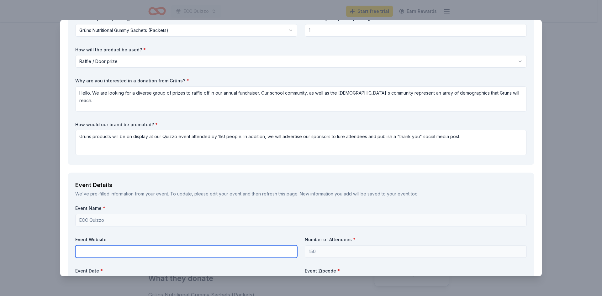
click at [111, 252] on input "text" at bounding box center [186, 251] width 222 height 13
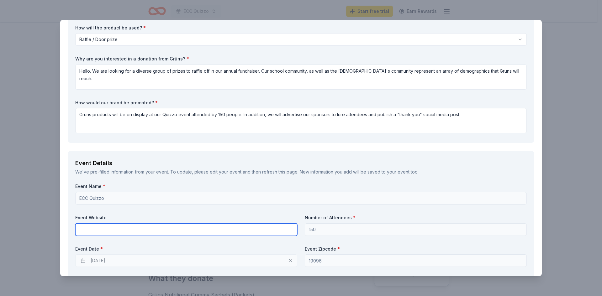
scroll to position [94, 0]
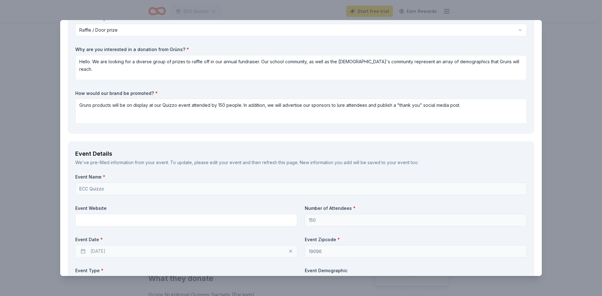
click at [204, 249] on div "[DATE]" at bounding box center [186, 251] width 222 height 13
click at [189, 255] on div "[DATE]" at bounding box center [186, 251] width 222 height 13
click at [132, 250] on div "[DATE]" at bounding box center [186, 251] width 222 height 13
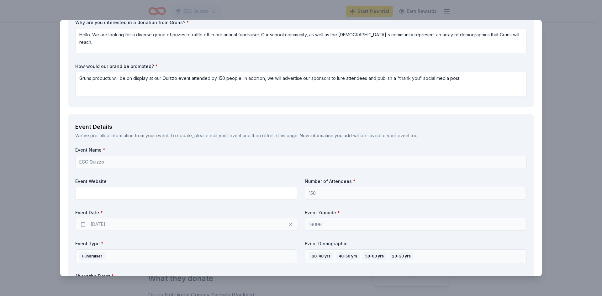
scroll to position [157, 0]
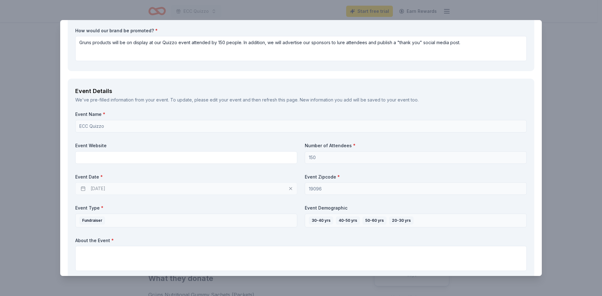
click at [288, 188] on div "[DATE]" at bounding box center [186, 188] width 222 height 13
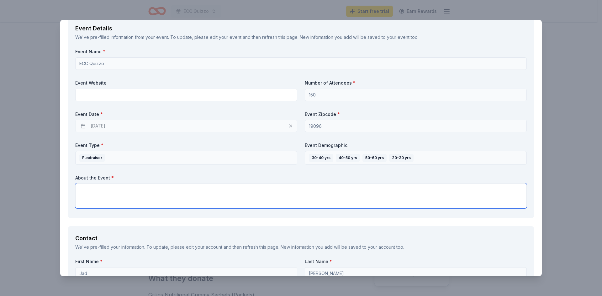
click at [240, 205] on textarea at bounding box center [300, 195] width 451 height 25
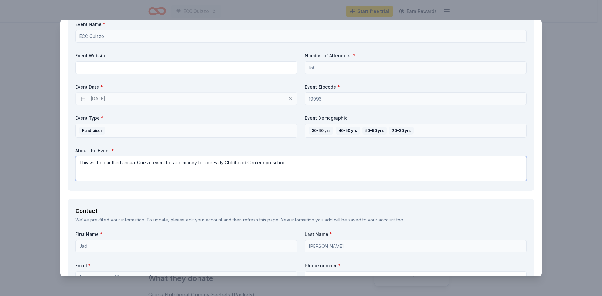
scroll to position [282, 0]
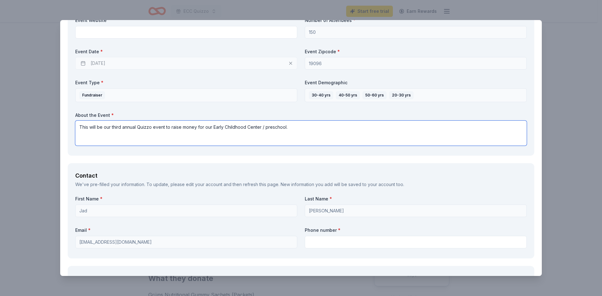
type textarea "This will be our third annual Quizzo event to raise money for our Early Childho…"
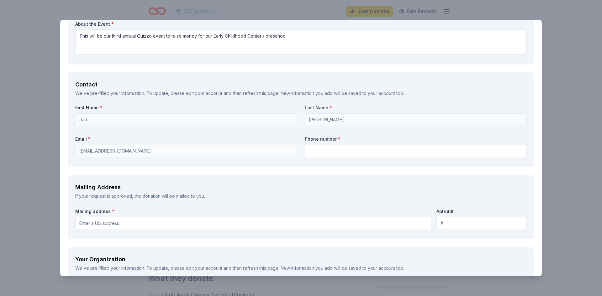
scroll to position [376, 0]
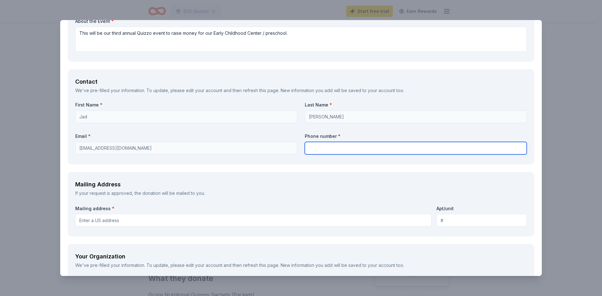
click at [345, 143] on input "text" at bounding box center [416, 148] width 222 height 13
type input "3025405070"
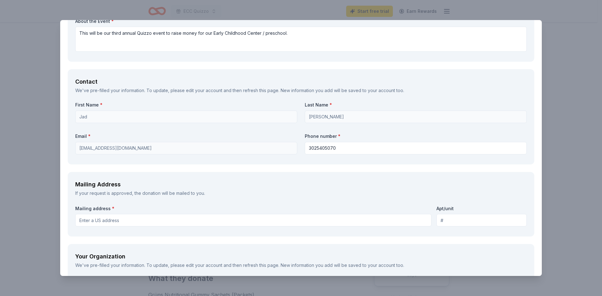
click at [122, 216] on input "Mailing address *" at bounding box center [253, 220] width 356 height 13
click at [144, 221] on input "[STREET_ADDRESS]" at bounding box center [253, 220] width 356 height 13
click at [243, 212] on div "Mailing address * [STREET_ADDRESS]" at bounding box center [253, 216] width 356 height 22
click at [241, 226] on input "[STREET_ADDRESS]" at bounding box center [253, 220] width 356 height 13
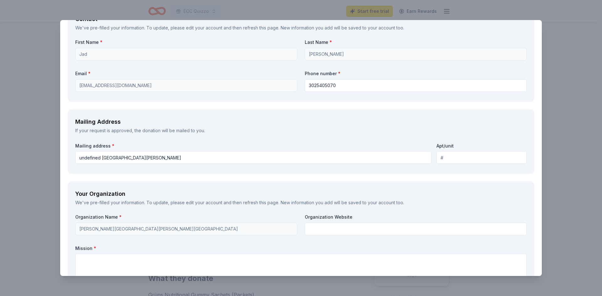
scroll to position [470, 0]
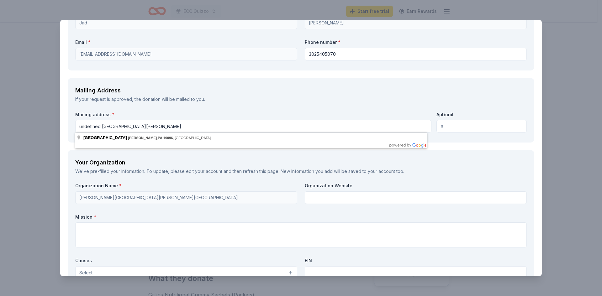
drag, startPoint x: 100, startPoint y: 125, endPoint x: 0, endPoint y: 121, distance: 99.7
click at [50, 126] on div "Grüns Save Report a mistake Due [DATE] 5 applies last week Requirements Request…" at bounding box center [301, 148] width 602 height 296
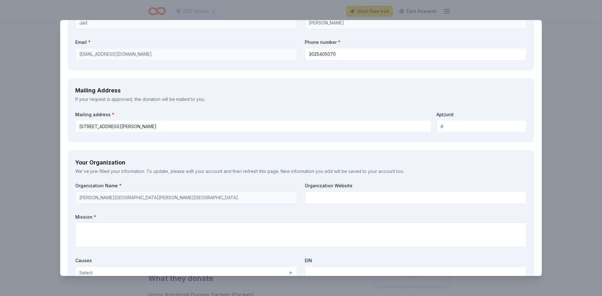
type input "[STREET_ADDRESS][PERSON_NAME]"
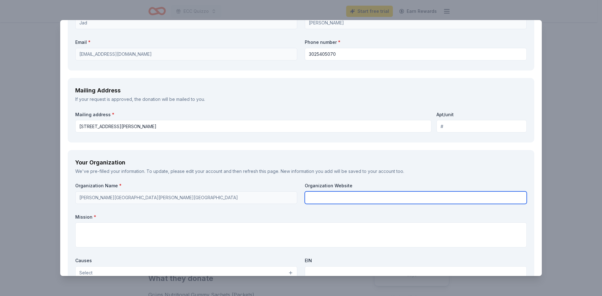
click at [327, 202] on input "text" at bounding box center [416, 198] width 222 height 13
paste input "[URL][DOMAIN_NAME]"
type input "[URL][DOMAIN_NAME]"
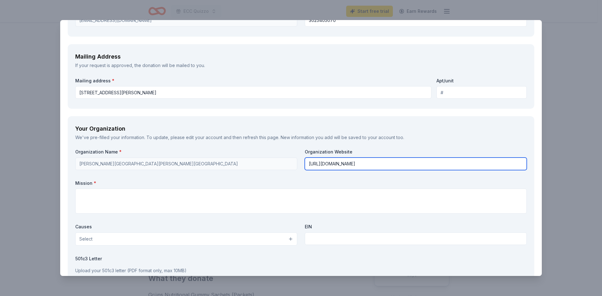
scroll to position [533, 0]
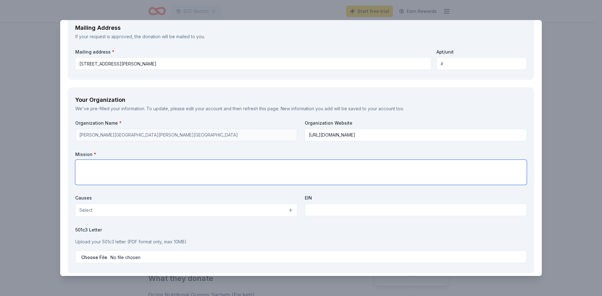
paste textarea "Our mission is to provide young children with [DEMOGRAPHIC_DATA] values based e…"
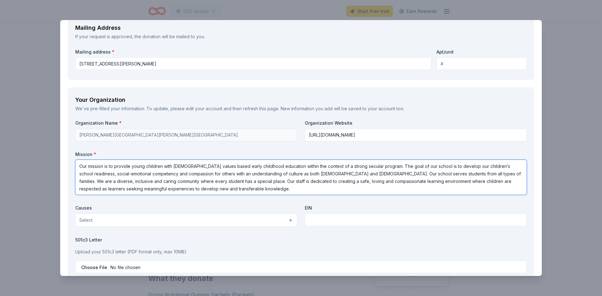
type textarea "Our mission is to provide young children with [DEMOGRAPHIC_DATA] values based e…"
click at [280, 220] on button "Select" at bounding box center [186, 220] width 222 height 13
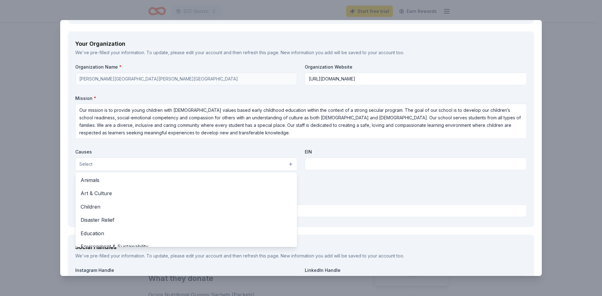
scroll to position [596, 0]
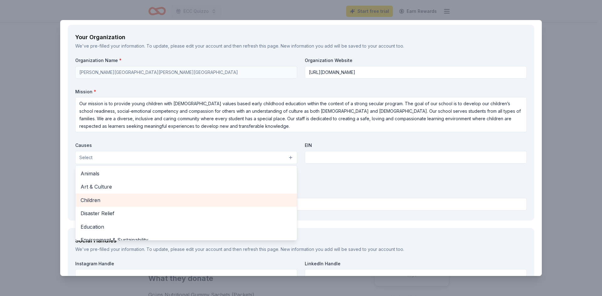
click at [178, 198] on span "Children" at bounding box center [186, 200] width 211 height 8
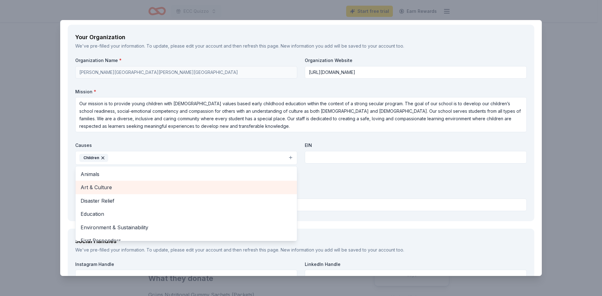
scroll to position [31, 0]
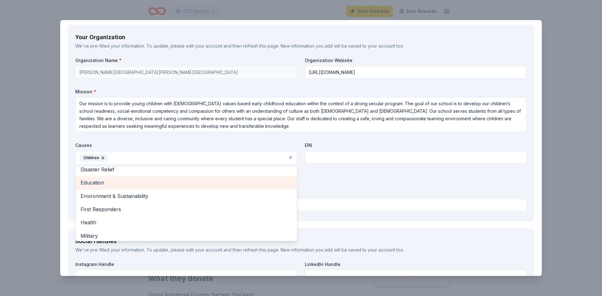
click at [172, 183] on span "Education" at bounding box center [186, 183] width 211 height 8
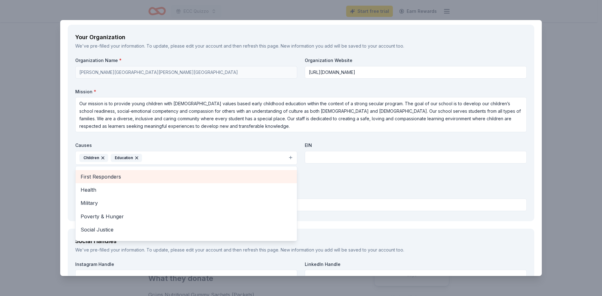
scroll to position [61, 0]
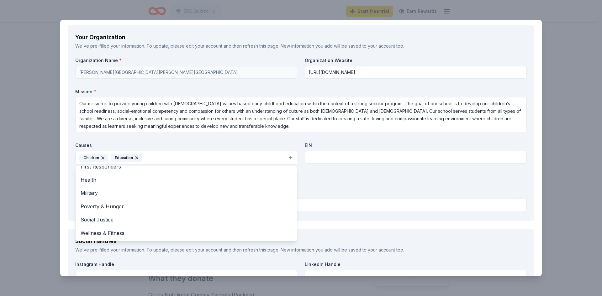
click at [342, 148] on div "Organization Name * [PERSON_NAME][GEOGRAPHIC_DATA][PERSON_NAME] El ECC Organiza…" at bounding box center [300, 135] width 451 height 156
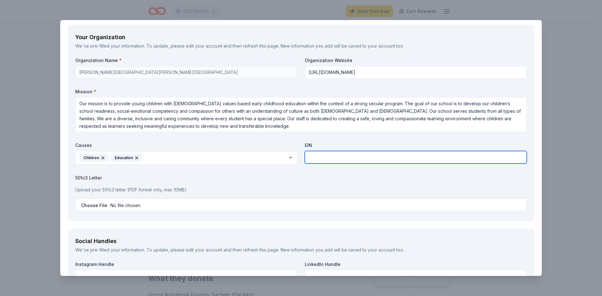
click at [342, 155] on input "text" at bounding box center [416, 157] width 222 height 13
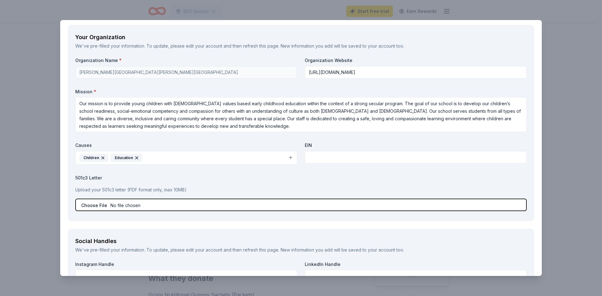
click at [158, 207] on input "file" at bounding box center [300, 205] width 451 height 13
type input "C:\fakepath\TBHBE 501a.pdf"
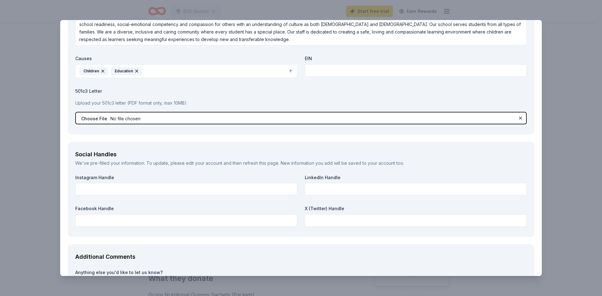
scroll to position [690, 0]
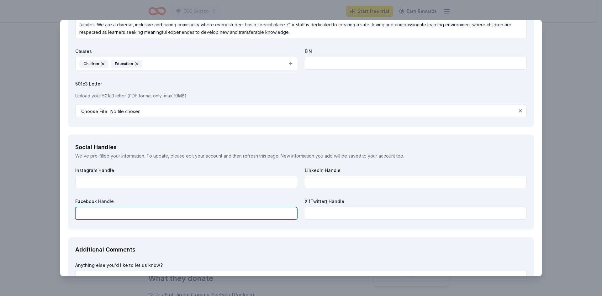
paste input "[URL][DOMAIN_NAME]"
type input "[URL][DOMAIN_NAME]"
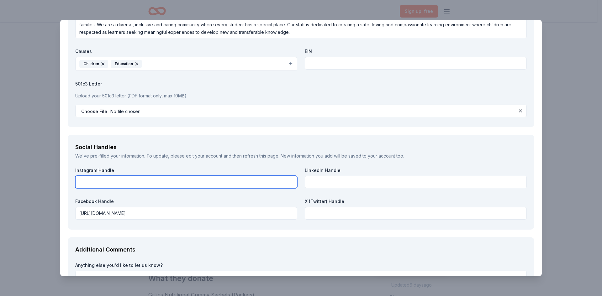
paste input "[URL][DOMAIN_NAME]"
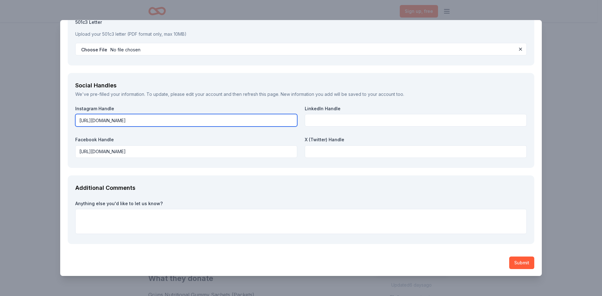
scroll to position [751, 0]
type input "[URL][DOMAIN_NAME]"
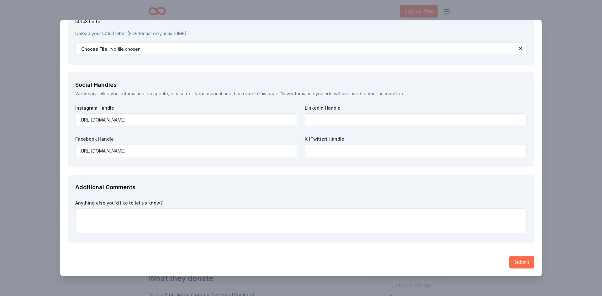
click at [515, 265] on button "Submit" at bounding box center [521, 262] width 25 height 13
click at [515, 259] on button "Submit" at bounding box center [521, 262] width 25 height 13
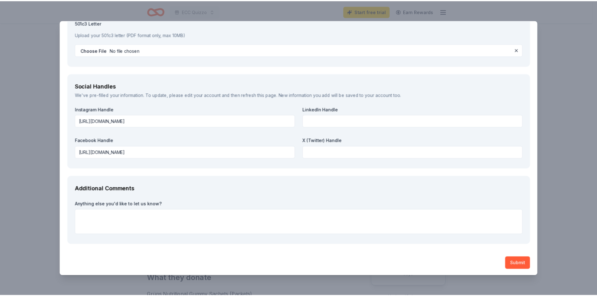
scroll to position [752, 0]
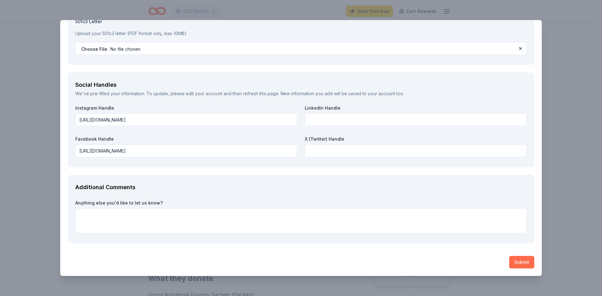
click at [513, 259] on button "Submit" at bounding box center [521, 262] width 25 height 13
